Goal: Information Seeking & Learning: Learn about a topic

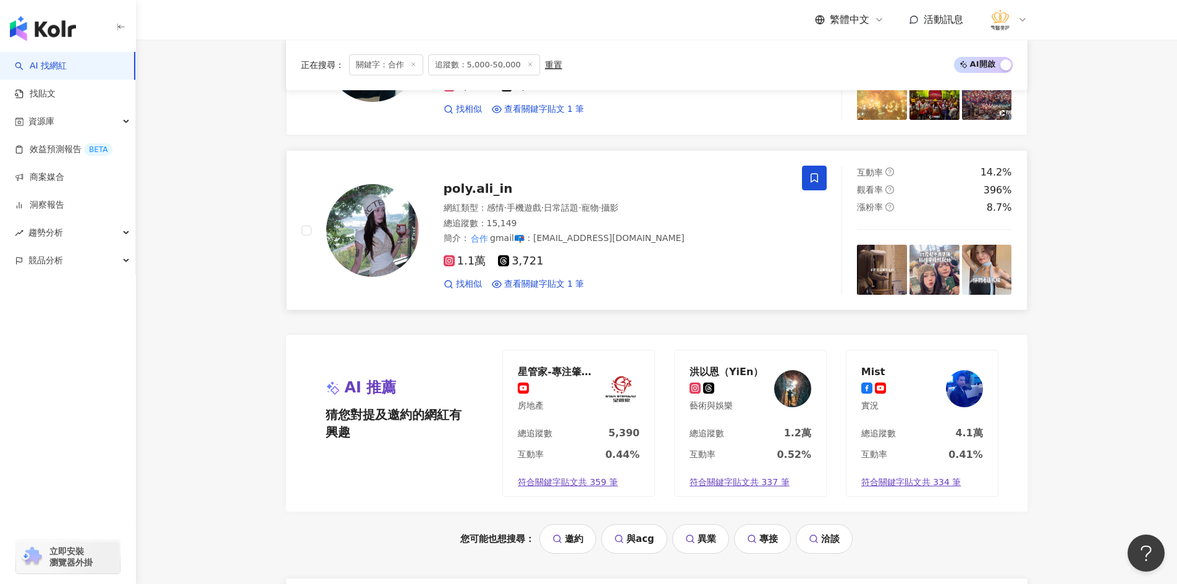
click at [817, 180] on icon at bounding box center [813, 178] width 7 height 9
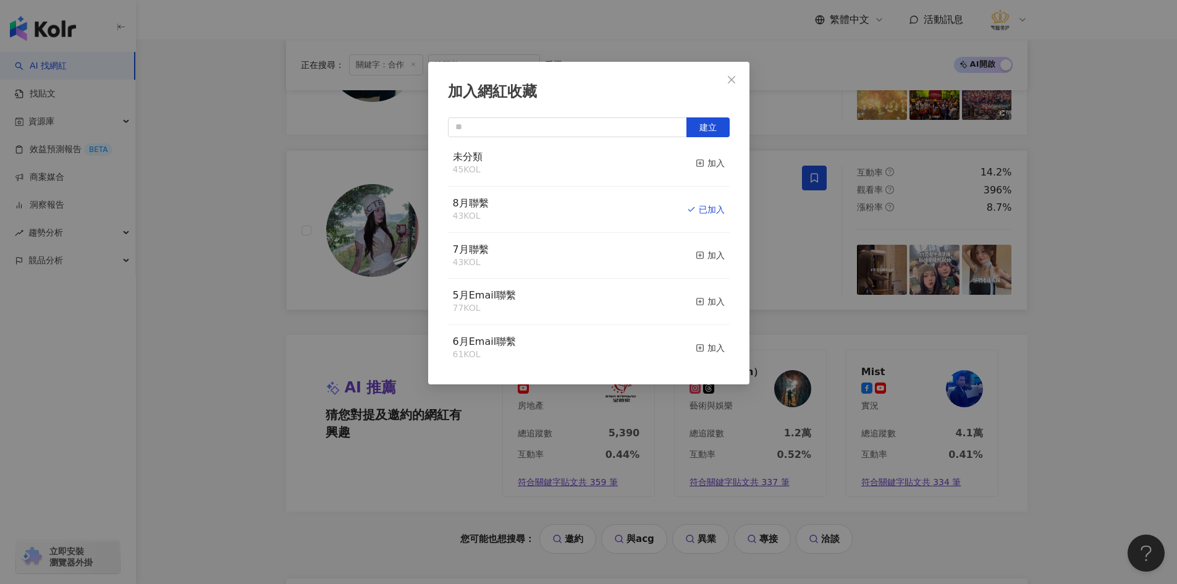
scroll to position [103, 0]
click at [216, 352] on div "加入網紅收藏 建立 9月聯繫2 24 KOL 加入 9月聯繫 90 KOL 收藏內網紅人選已達 90 人，目前無法新增 加入 未分類2 57 KOL 加入 未…" at bounding box center [588, 292] width 1177 height 584
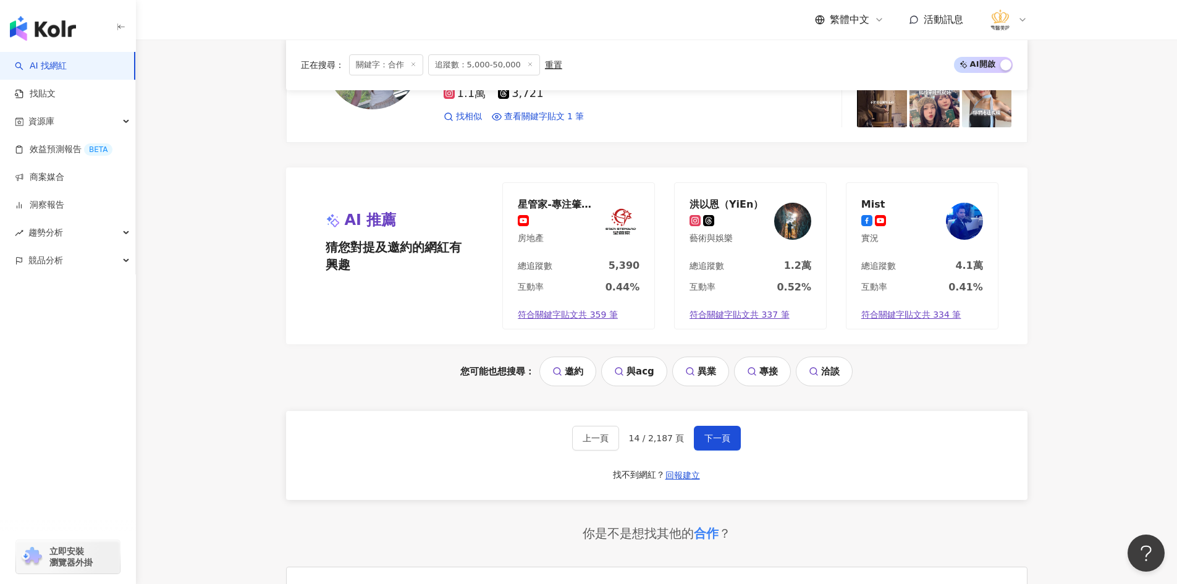
scroll to position [2512, 0]
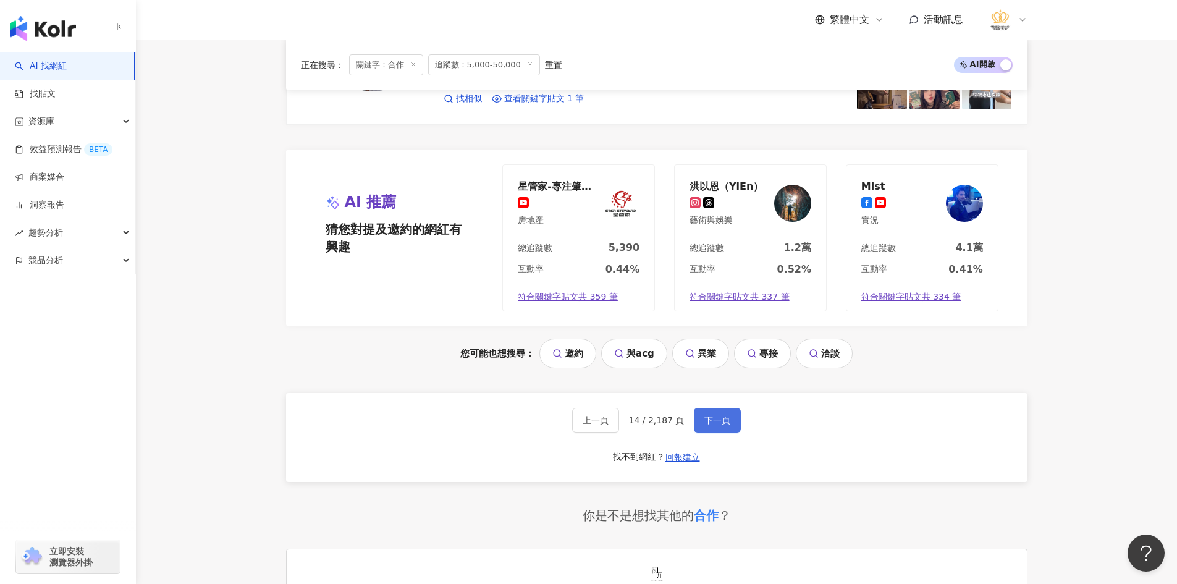
click at [710, 421] on span "下一頁" at bounding box center [717, 420] width 26 height 10
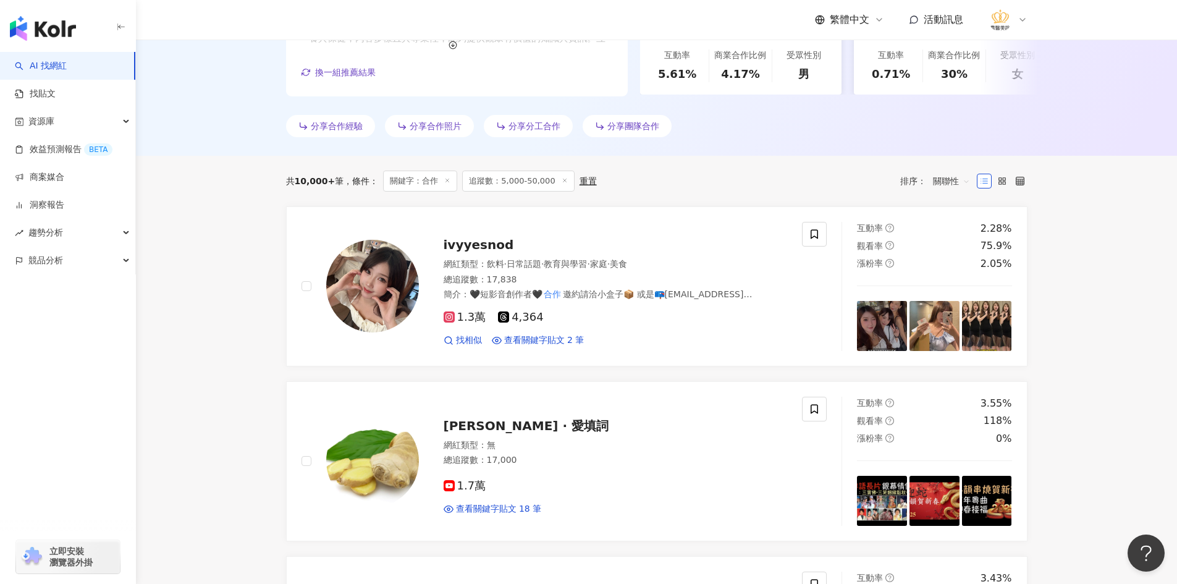
scroll to position [252, 0]
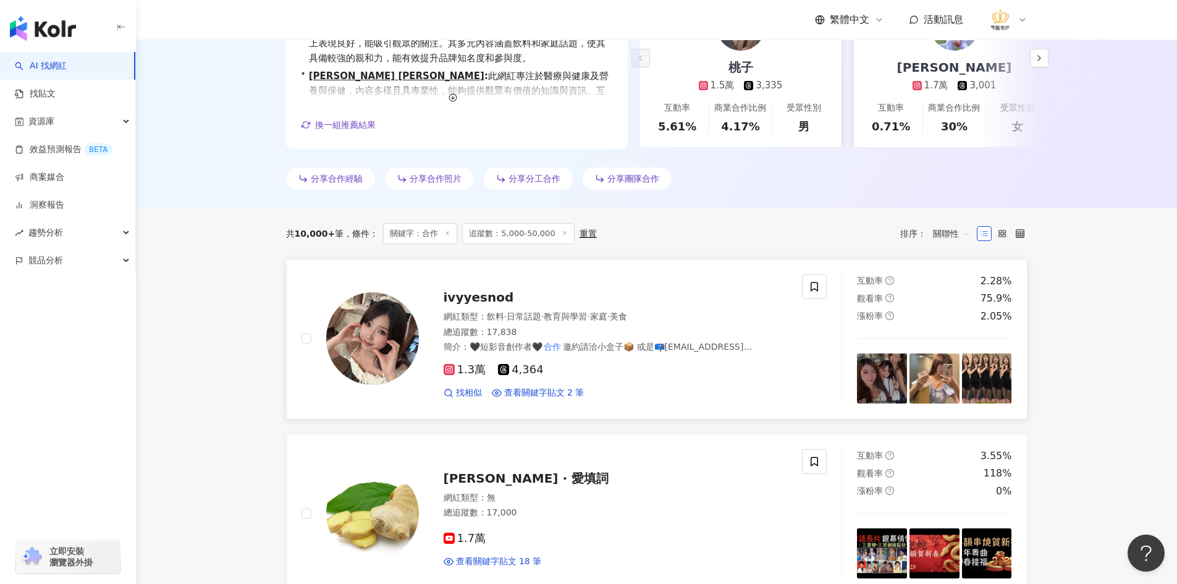
click at [666, 378] on div "1.3萬 4,364 找相似 查看關鍵字貼文 2 筆" at bounding box center [615, 376] width 344 height 46
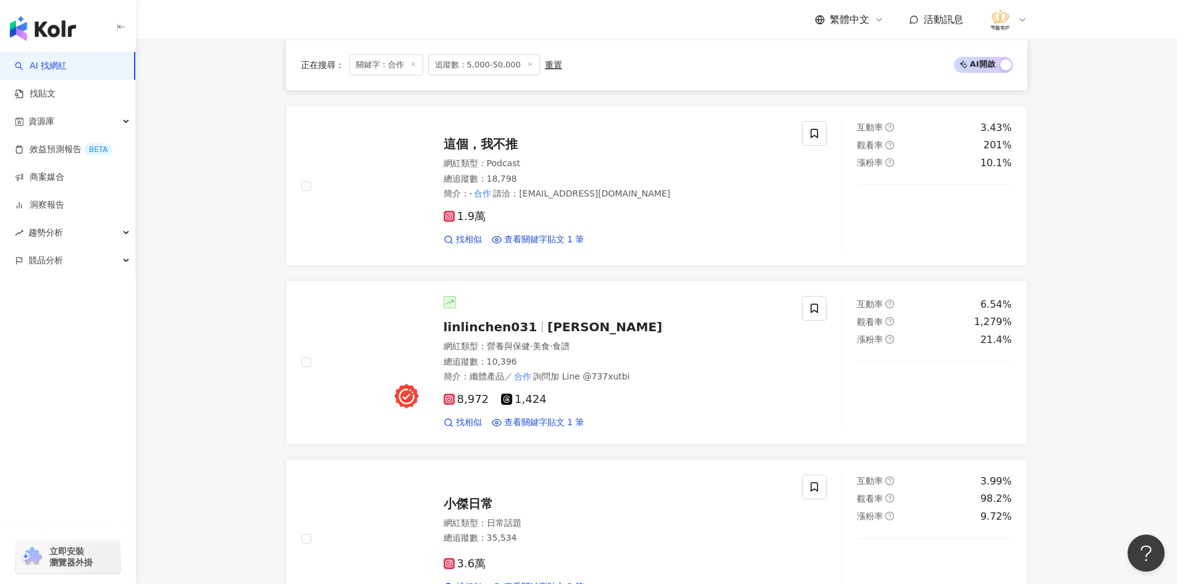
scroll to position [808, 0]
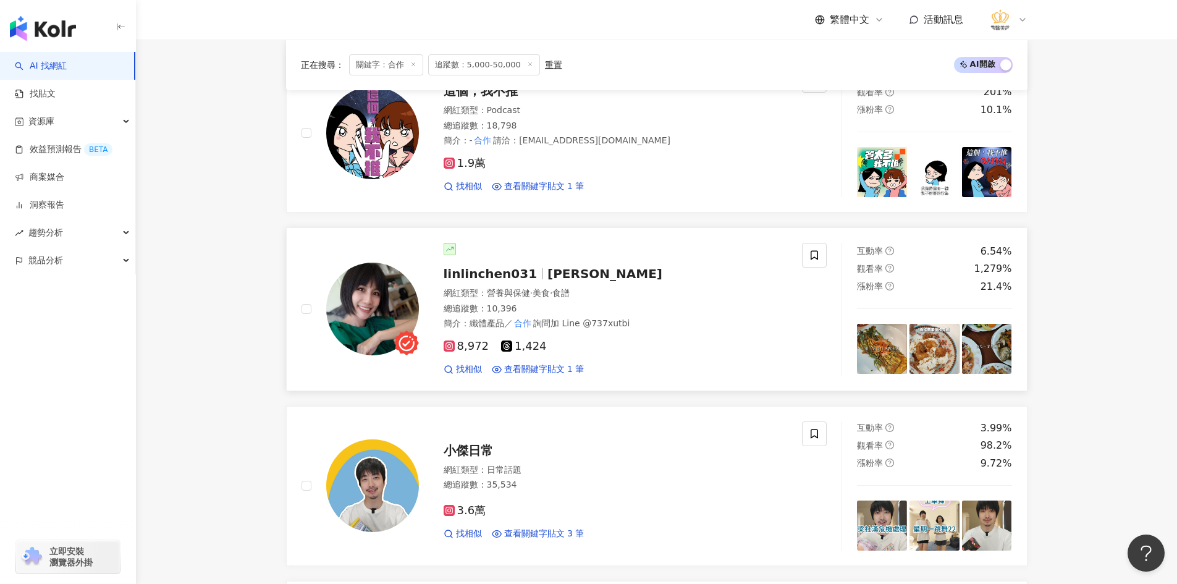
click at [358, 304] on img at bounding box center [372, 308] width 93 height 93
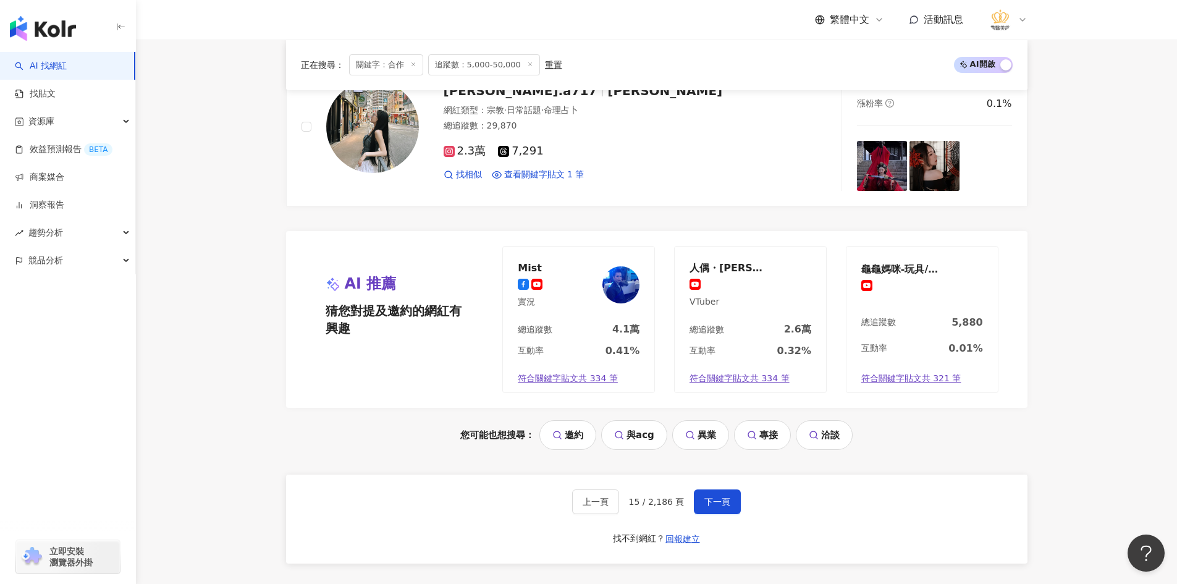
scroll to position [2352, 0]
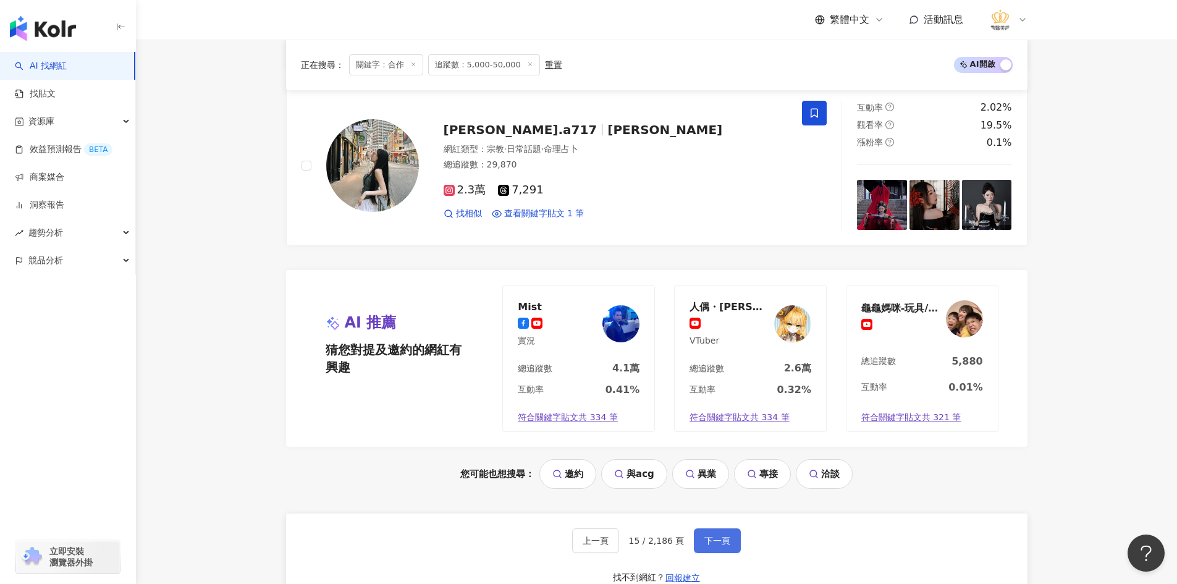
click at [718, 545] on span "下一頁" at bounding box center [717, 540] width 26 height 10
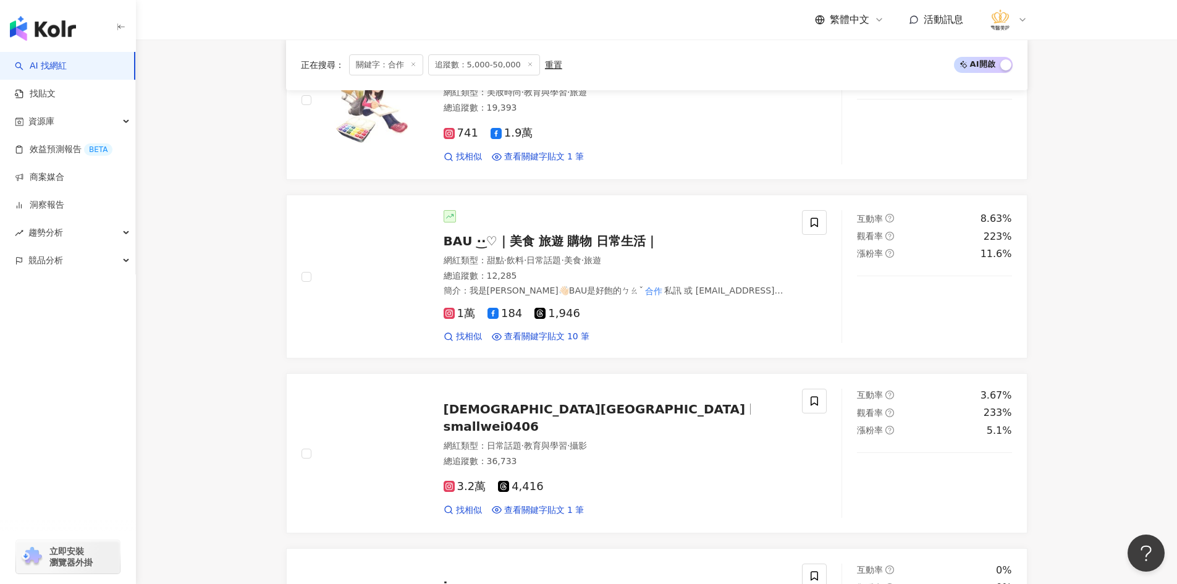
scroll to position [1608, 0]
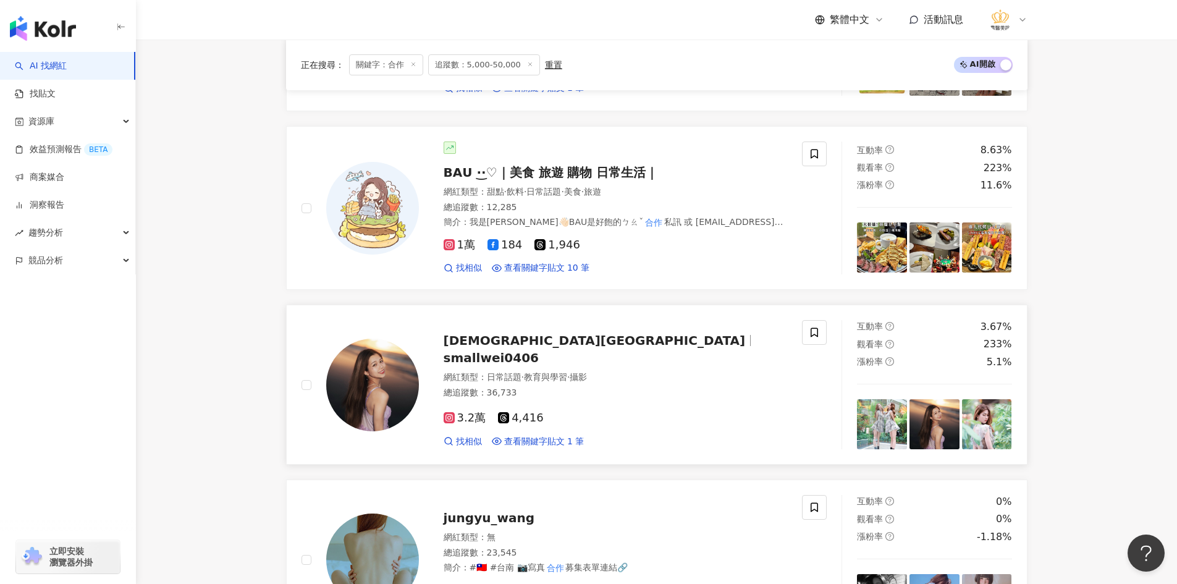
click at [380, 376] on img at bounding box center [372, 384] width 93 height 93
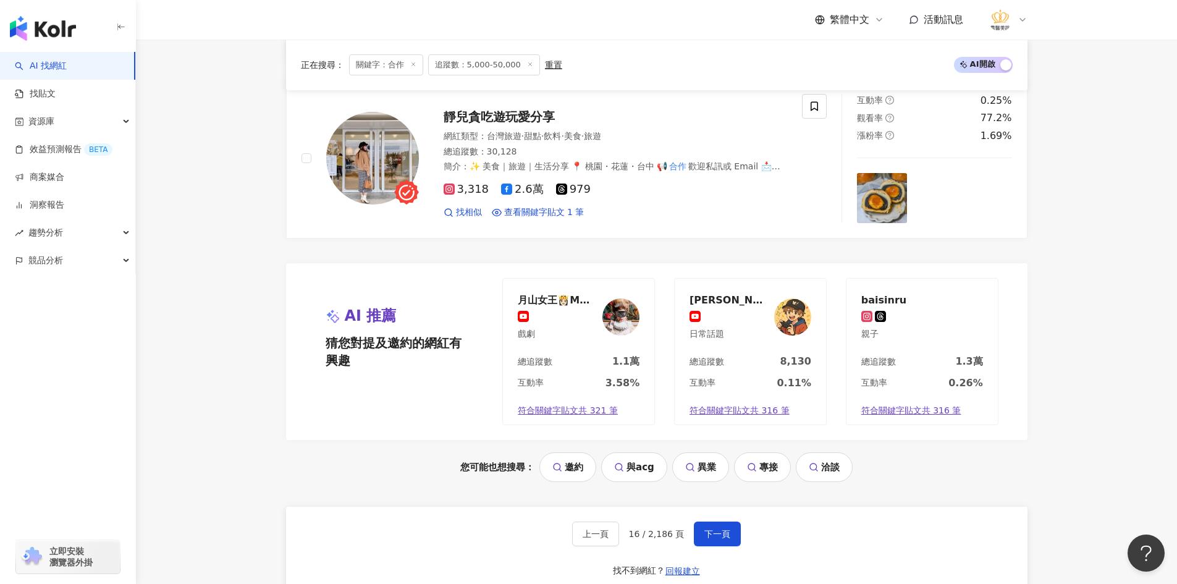
scroll to position [2411, 0]
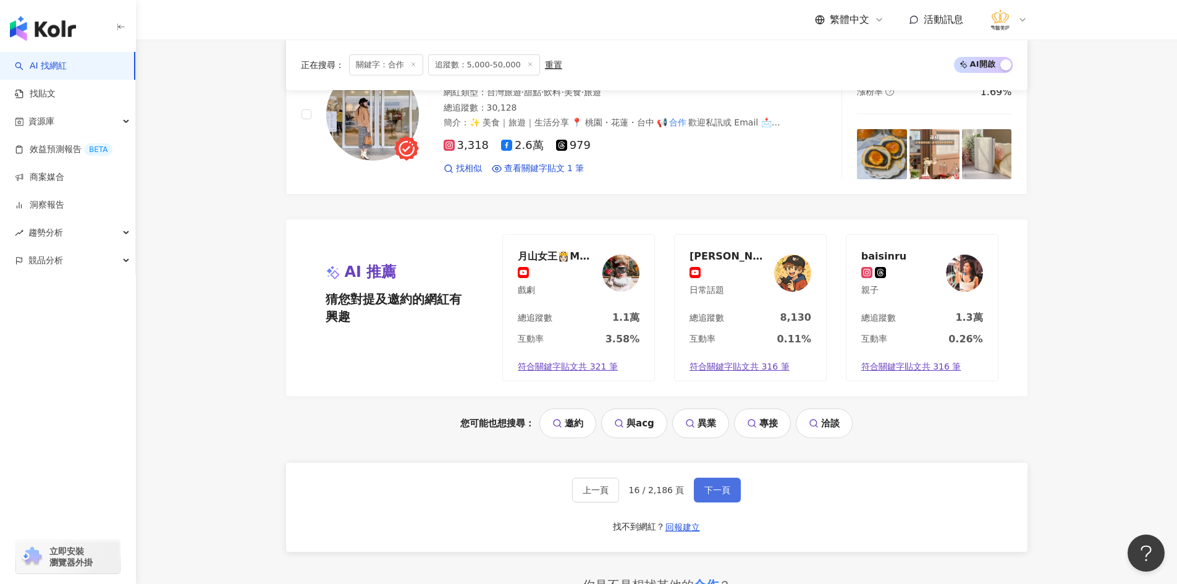
click at [707, 485] on span "下一頁" at bounding box center [717, 490] width 26 height 10
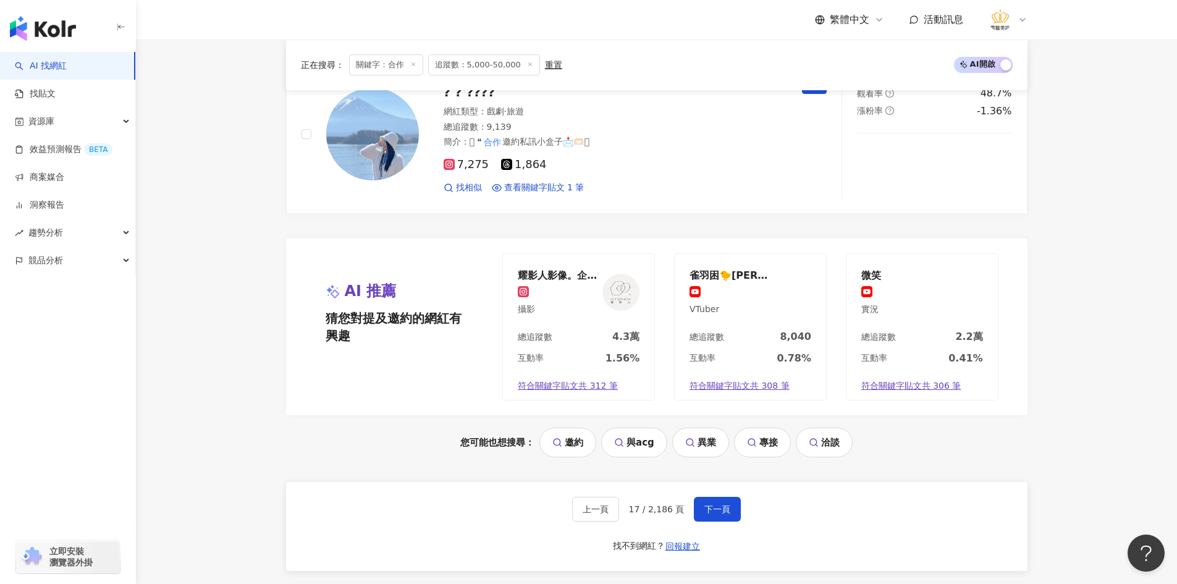
scroll to position [2619, 0]
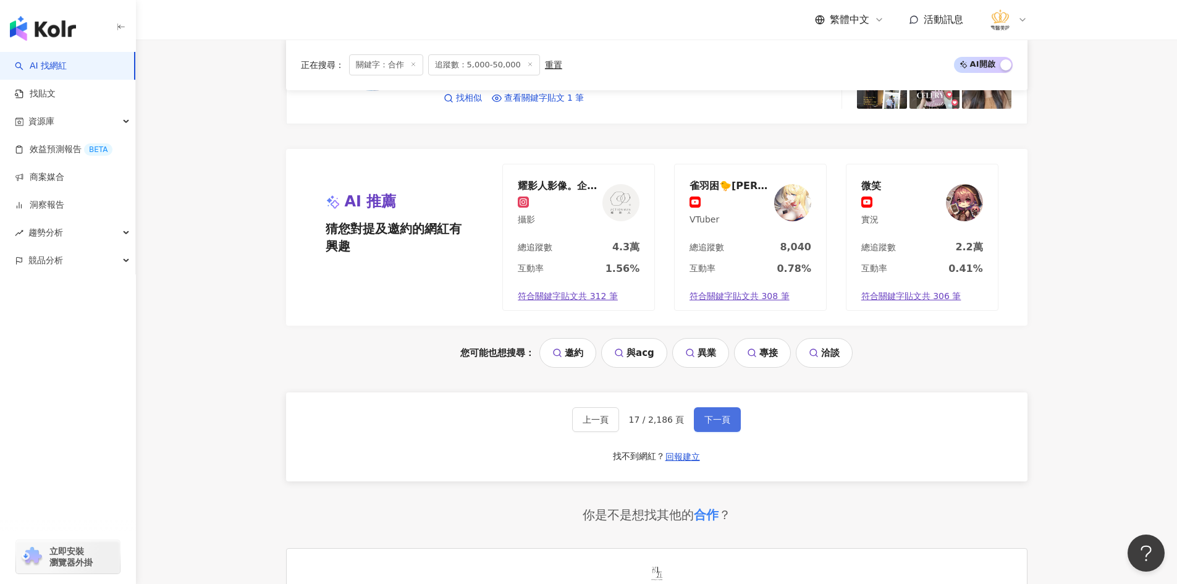
click at [716, 421] on span "下一頁" at bounding box center [717, 419] width 26 height 10
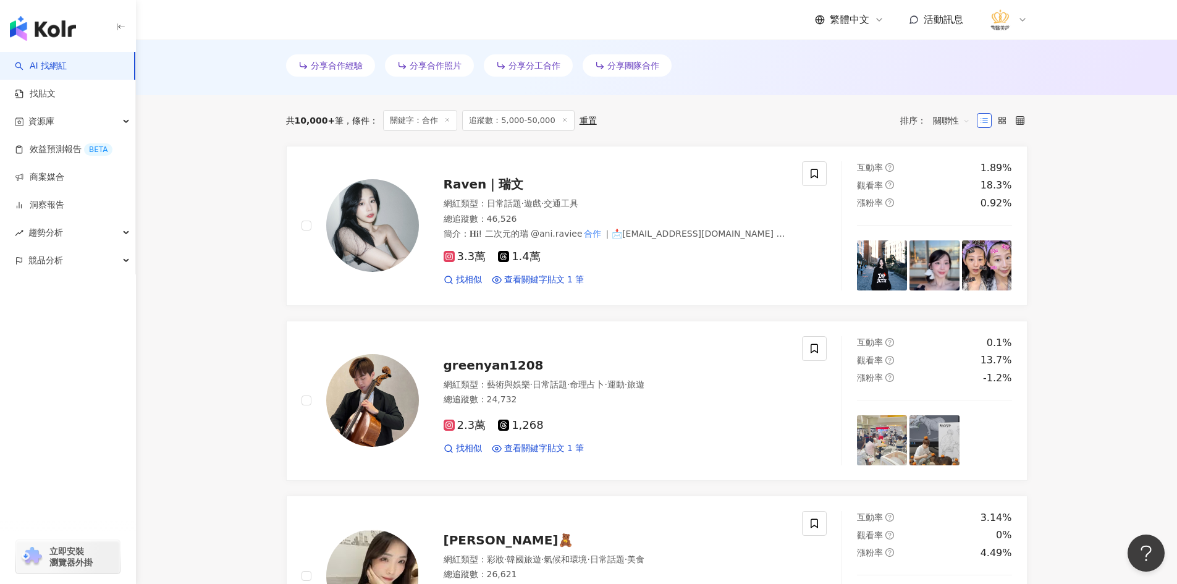
scroll to position [377, 0]
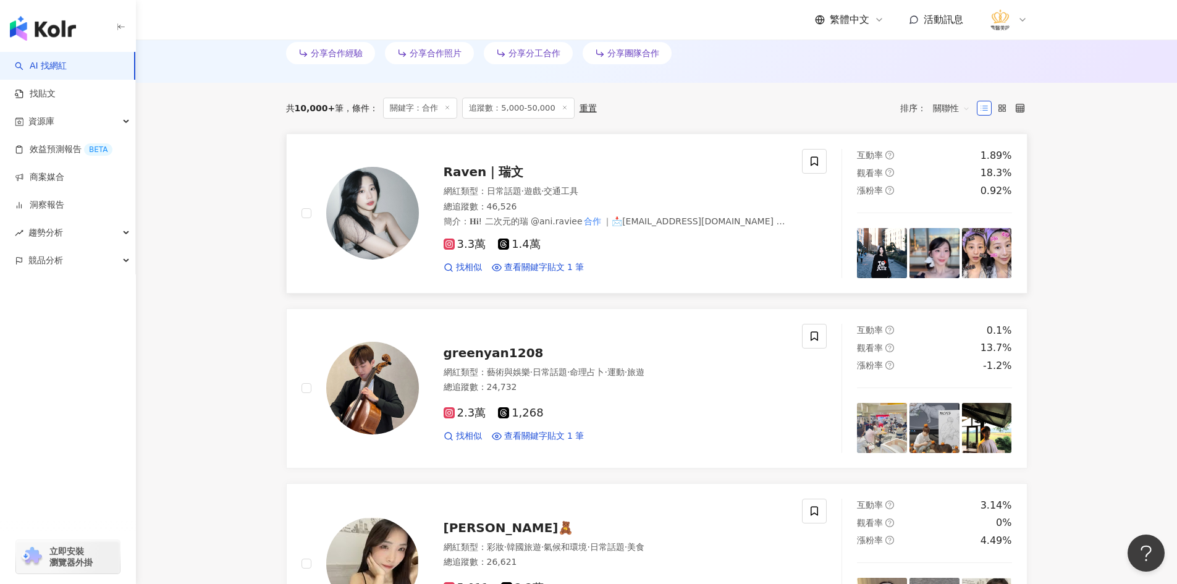
click at [383, 224] on img at bounding box center [372, 213] width 93 height 93
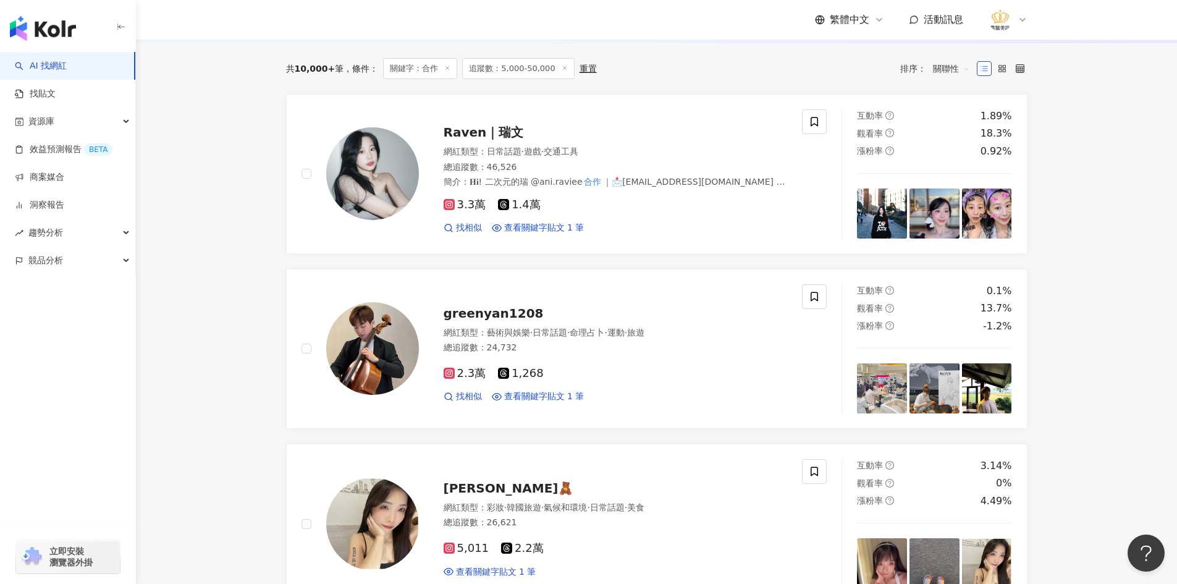
scroll to position [439, 0]
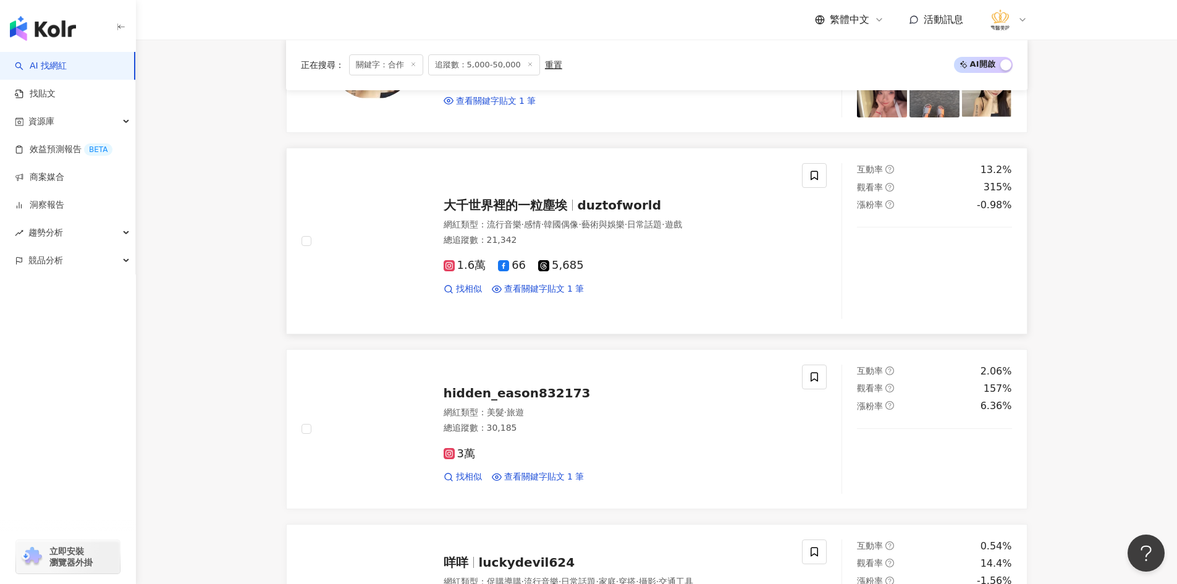
scroll to position [810, 0]
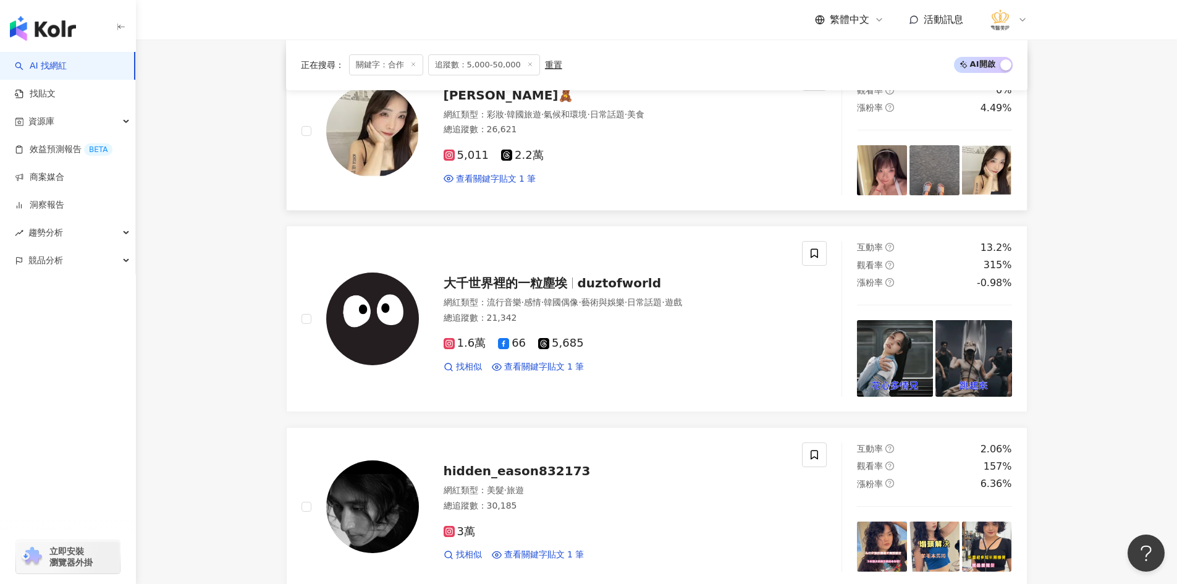
click at [403, 140] on img at bounding box center [372, 131] width 93 height 93
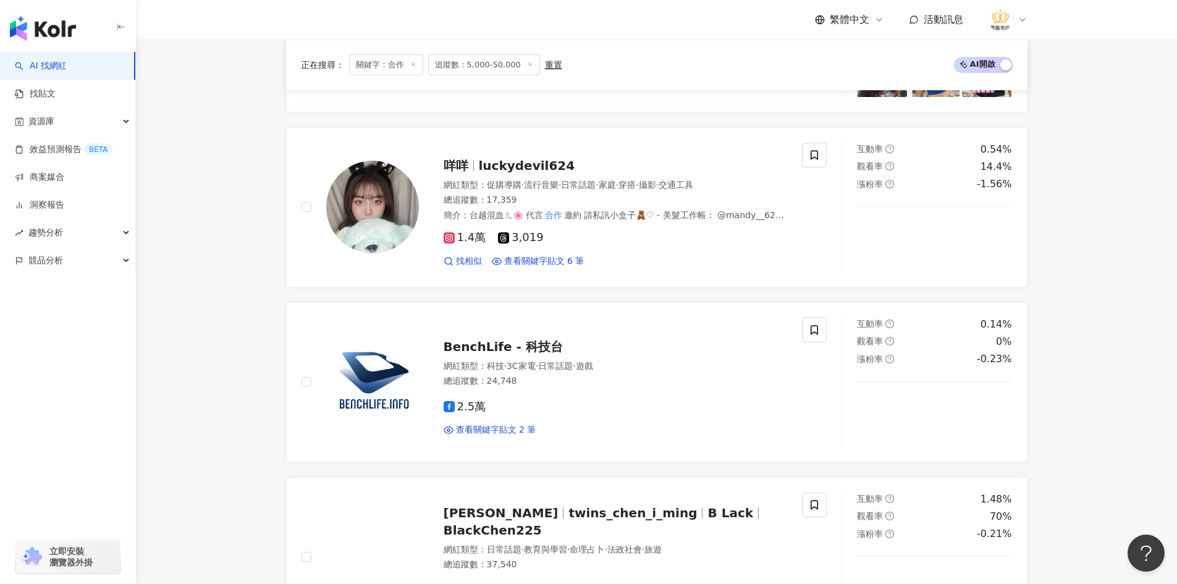
scroll to position [1304, 0]
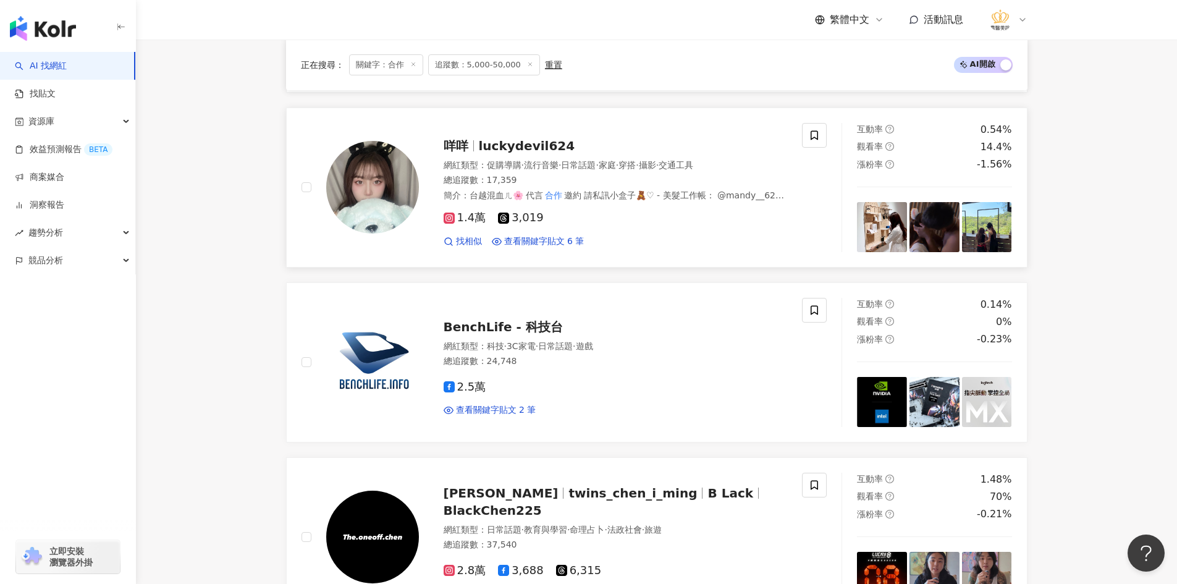
click at [380, 188] on img at bounding box center [372, 187] width 93 height 93
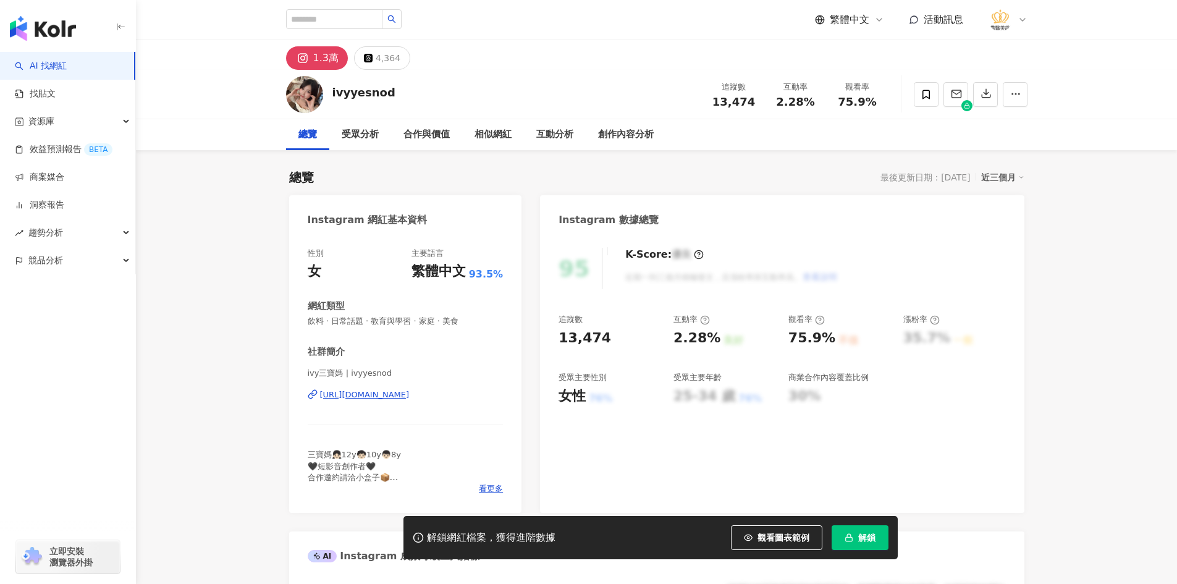
drag, startPoint x: 403, startPoint y: 405, endPoint x: 407, endPoint y: 398, distance: 8.1
click at [405, 402] on div "ivy三寶媽 | ivyyesnod https://www.instagram.com/ivyyesnod/" at bounding box center [406, 403] width 196 height 72
click at [409, 395] on div "https://www.instagram.com/ivyyesnod/" at bounding box center [365, 394] width 90 height 11
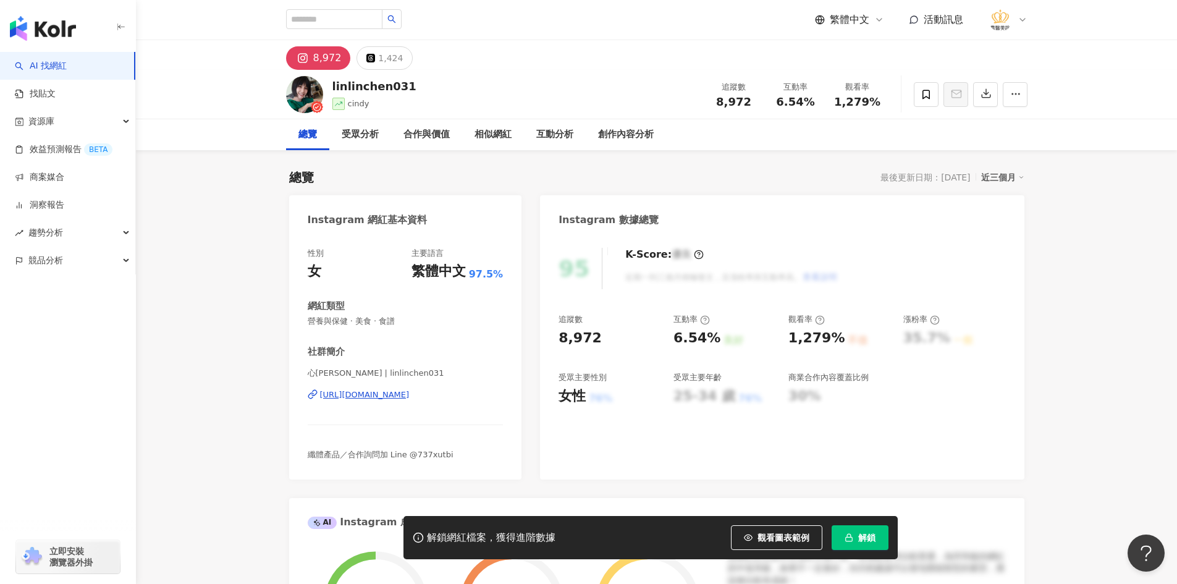
click at [409, 394] on div "https://www.instagram.com/linlinchen031/" at bounding box center [365, 394] width 90 height 11
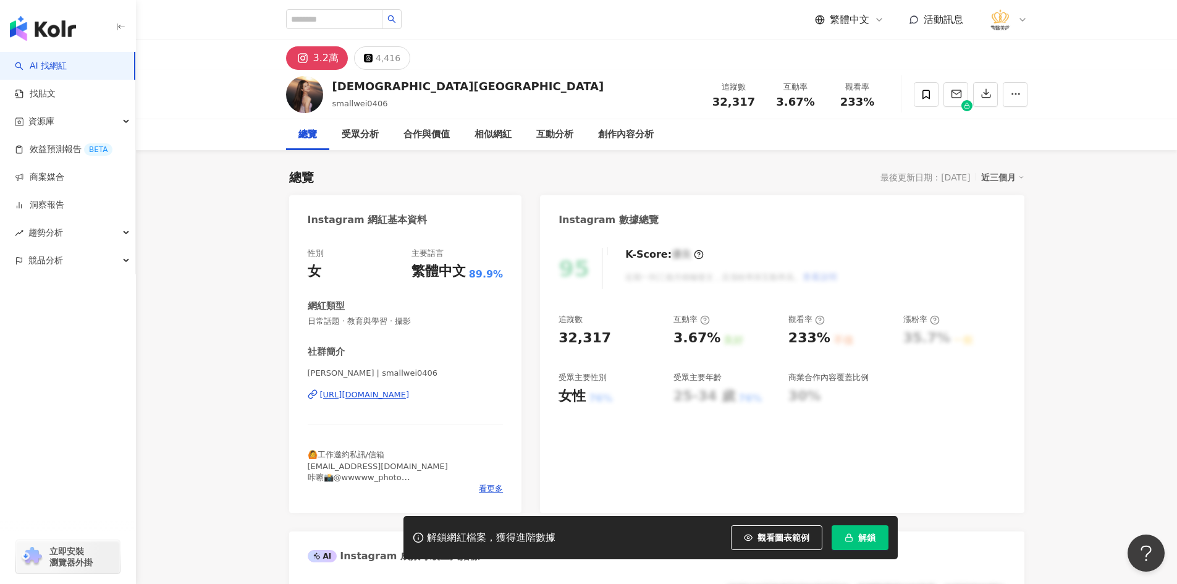
click at [409, 398] on div "https://www.instagram.com/smallwei0406/" at bounding box center [365, 394] width 90 height 11
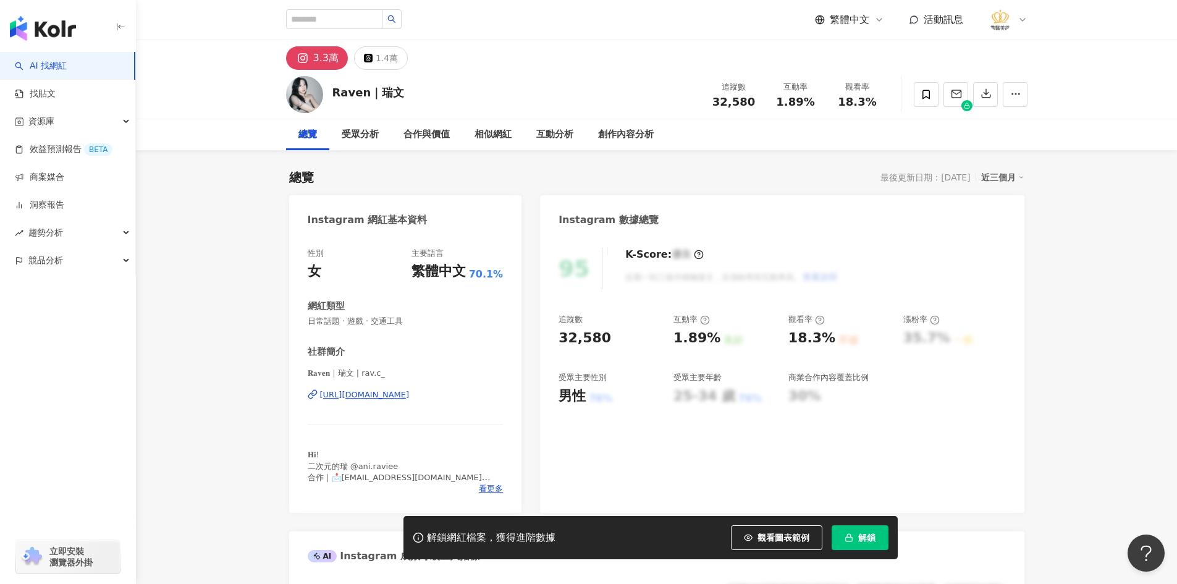
click at [374, 396] on div "[URL][DOMAIN_NAME]" at bounding box center [365, 394] width 90 height 11
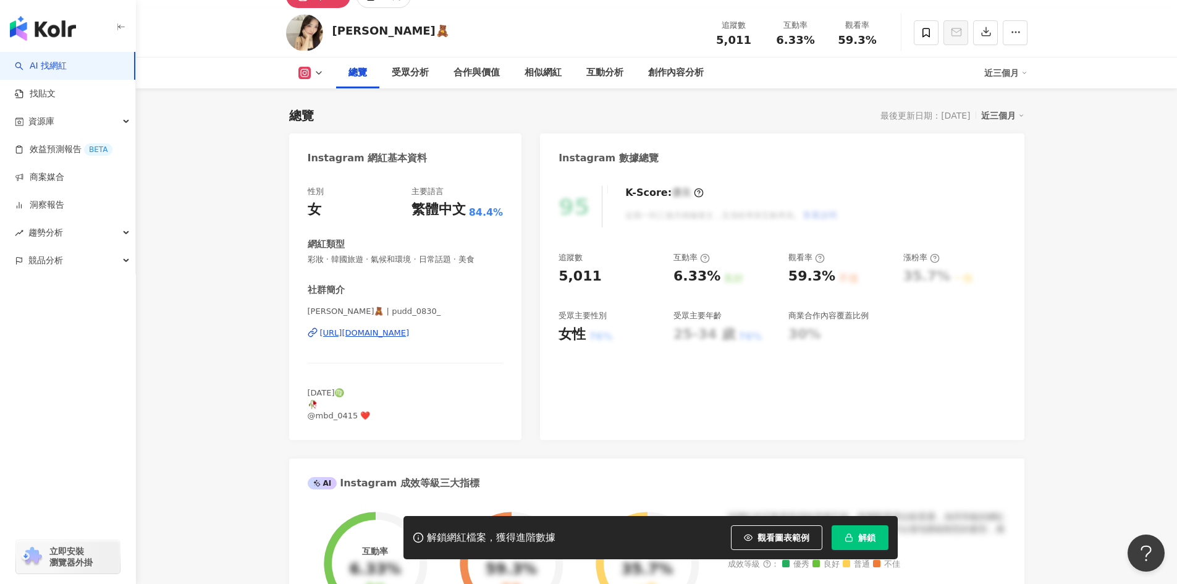
click at [396, 338] on div "https://www.instagram.com/pudd_0830_/" at bounding box center [365, 332] width 90 height 11
click at [915, 30] on span at bounding box center [925, 32] width 25 height 25
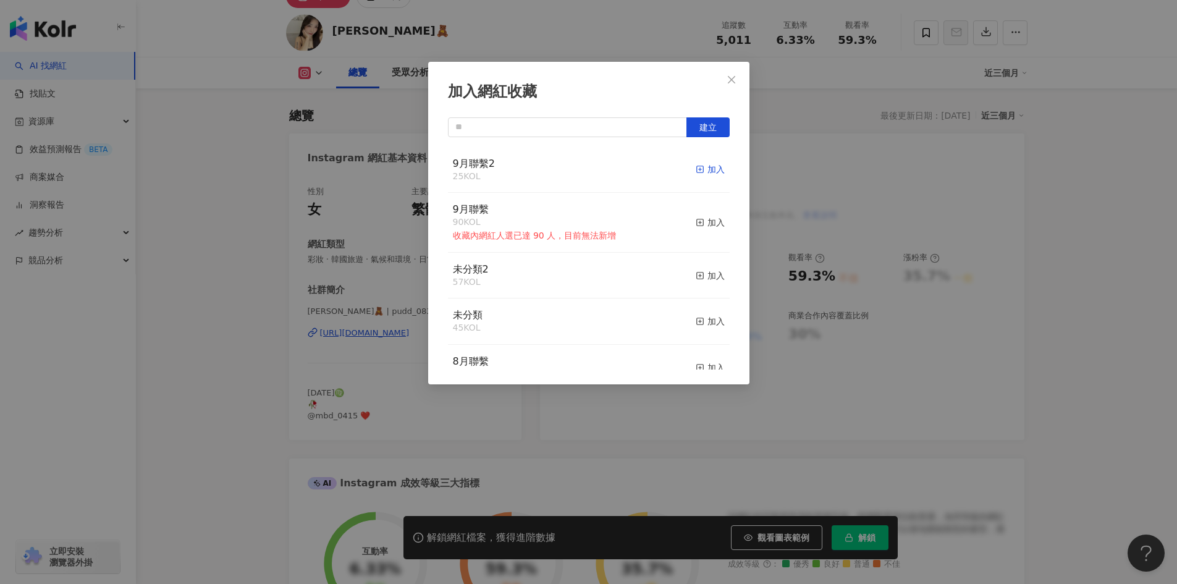
click at [697, 174] on div "加入" at bounding box center [709, 169] width 29 height 14
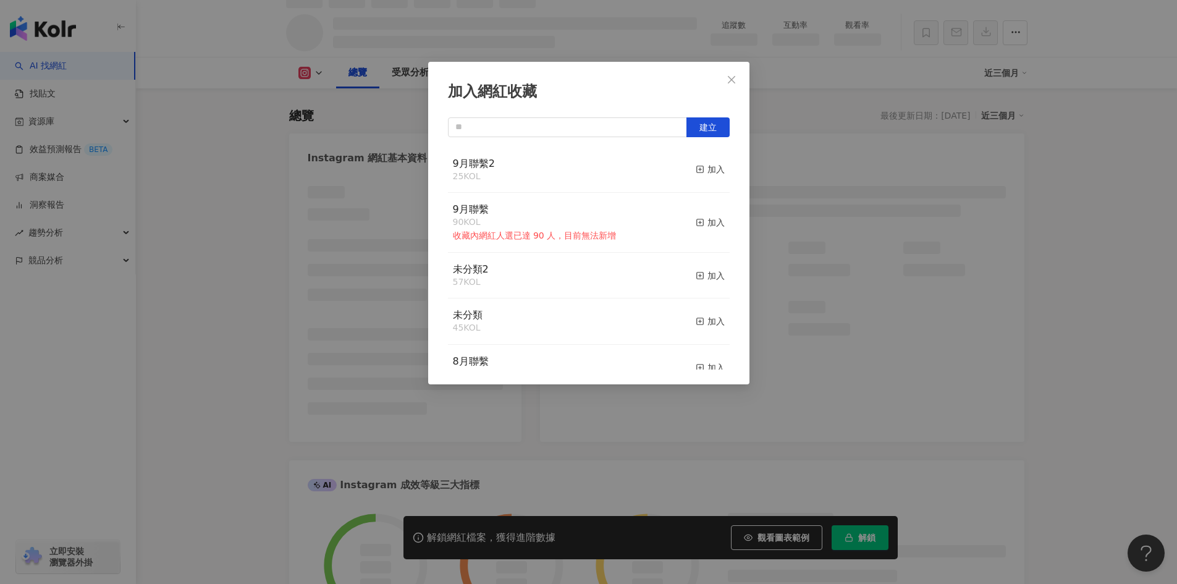
scroll to position [75, 0]
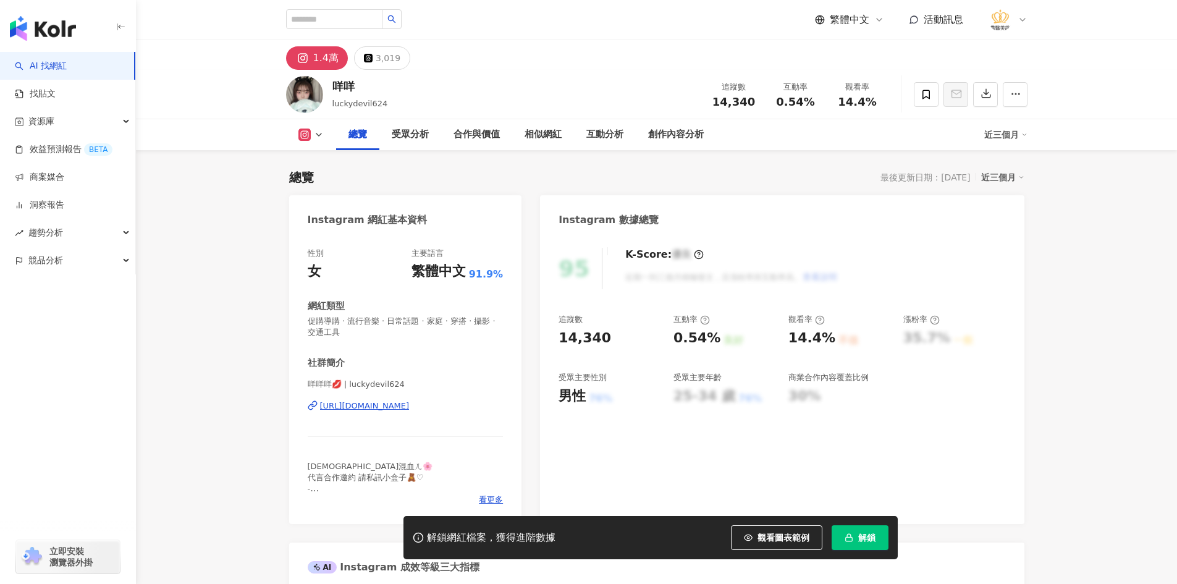
click at [392, 408] on div "[URL][DOMAIN_NAME]" at bounding box center [365, 405] width 90 height 11
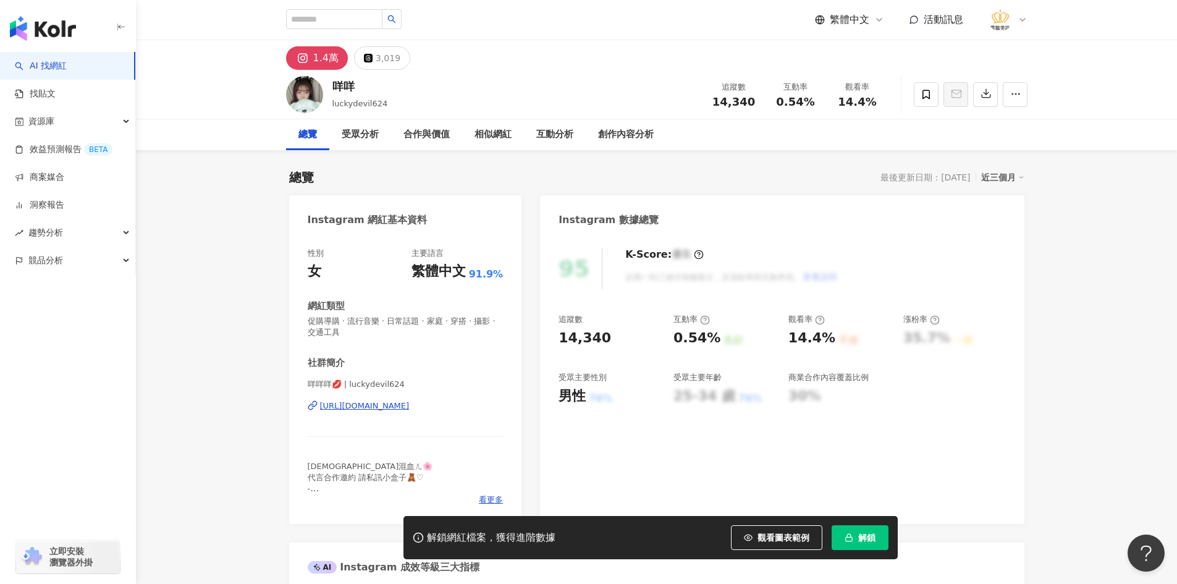
click at [460, 412] on div "咩咩咩💋 | luckydevil624 [URL][DOMAIN_NAME]" at bounding box center [406, 415] width 196 height 72
click at [409, 405] on div "[URL][DOMAIN_NAME]" at bounding box center [365, 405] width 90 height 11
click at [405, 398] on div "咩咩咩💋 | luckydevil624 [URL][DOMAIN_NAME]" at bounding box center [406, 415] width 196 height 72
click at [404, 406] on div "[URL][DOMAIN_NAME]" at bounding box center [365, 405] width 90 height 11
